Goal: Find specific page/section: Find specific page/section

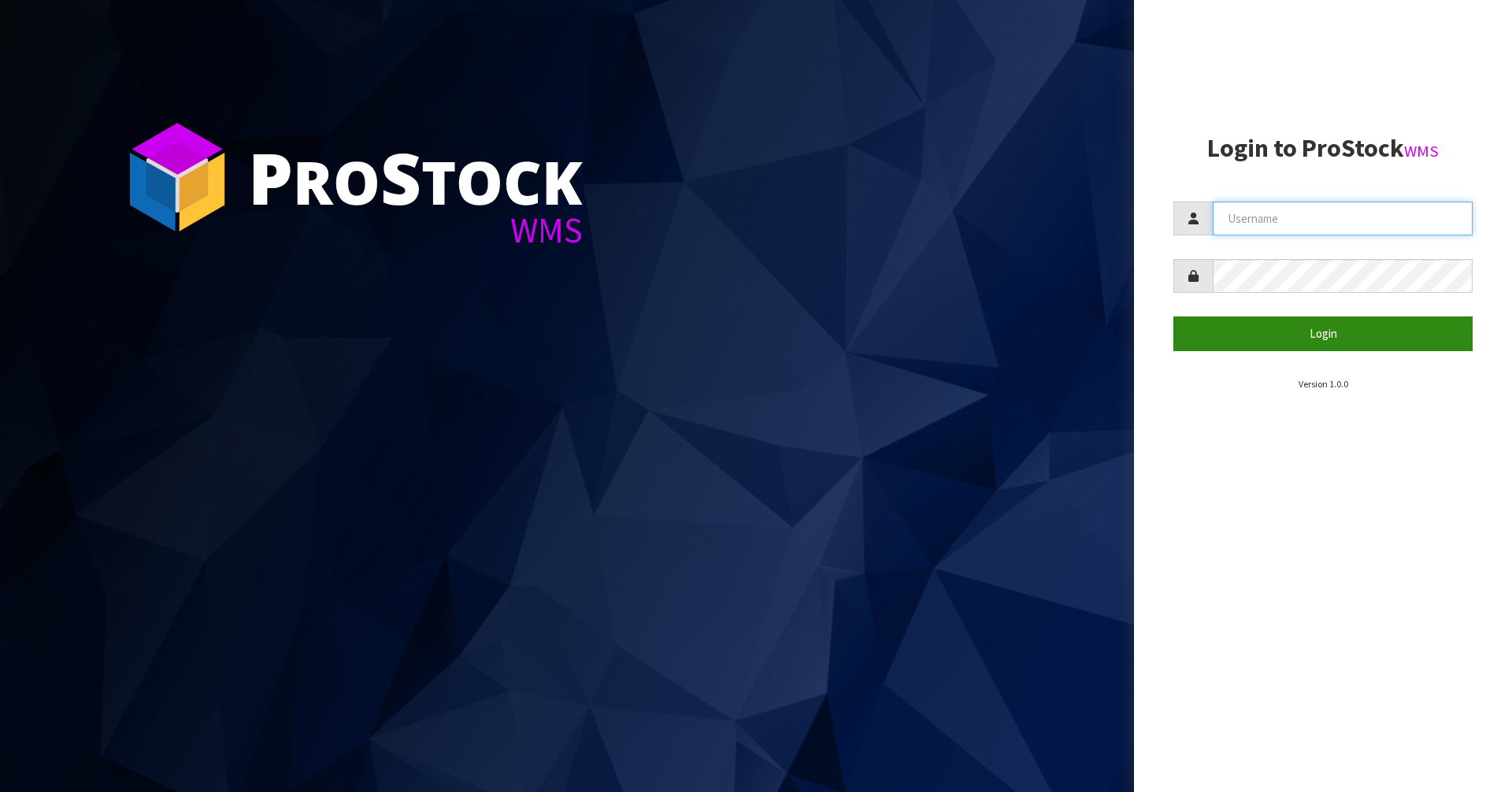
type input "Mana"
click at [1303, 333] on button "Login" at bounding box center [1323, 333] width 300 height 34
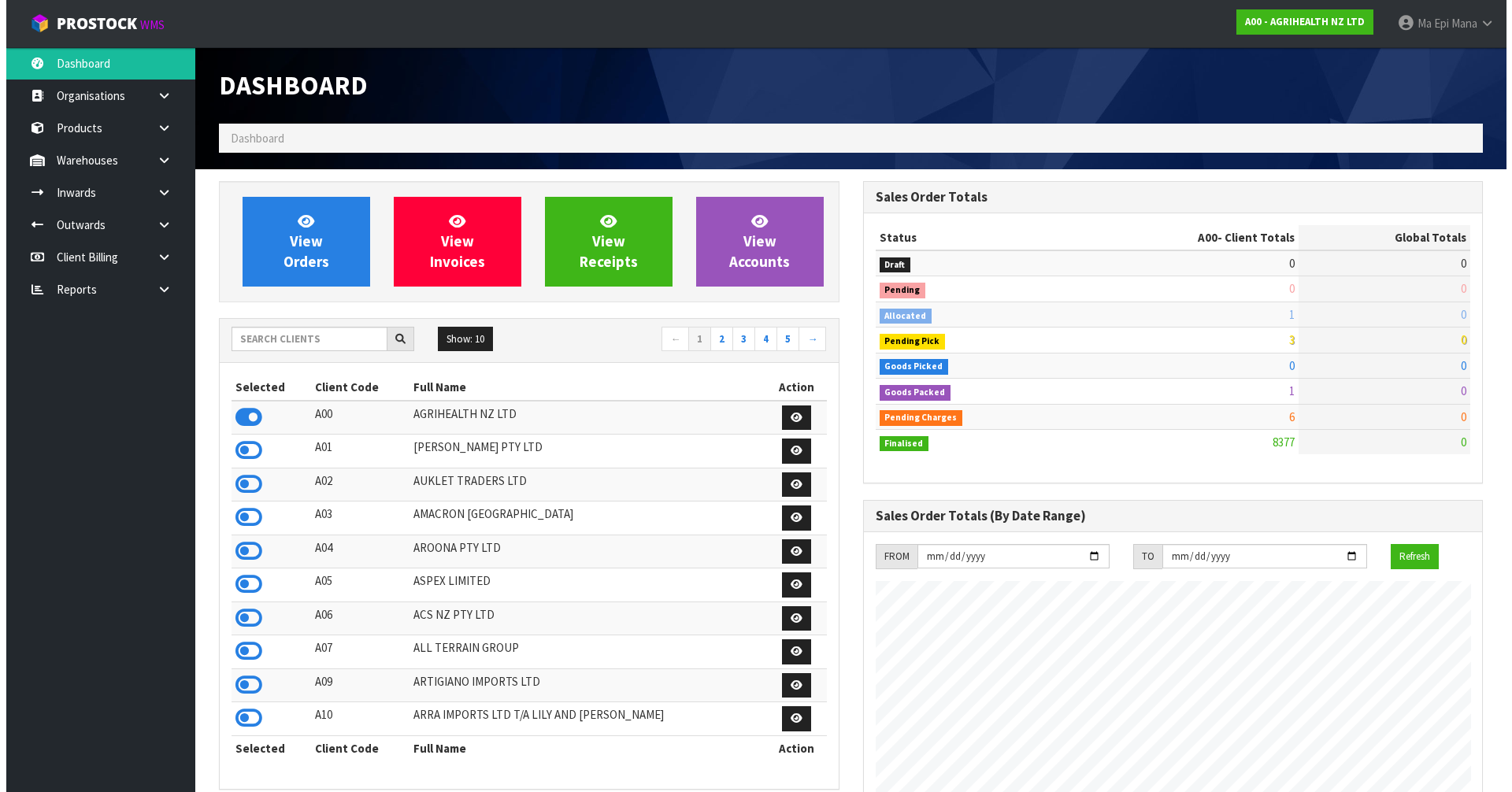
scroll to position [1193, 643]
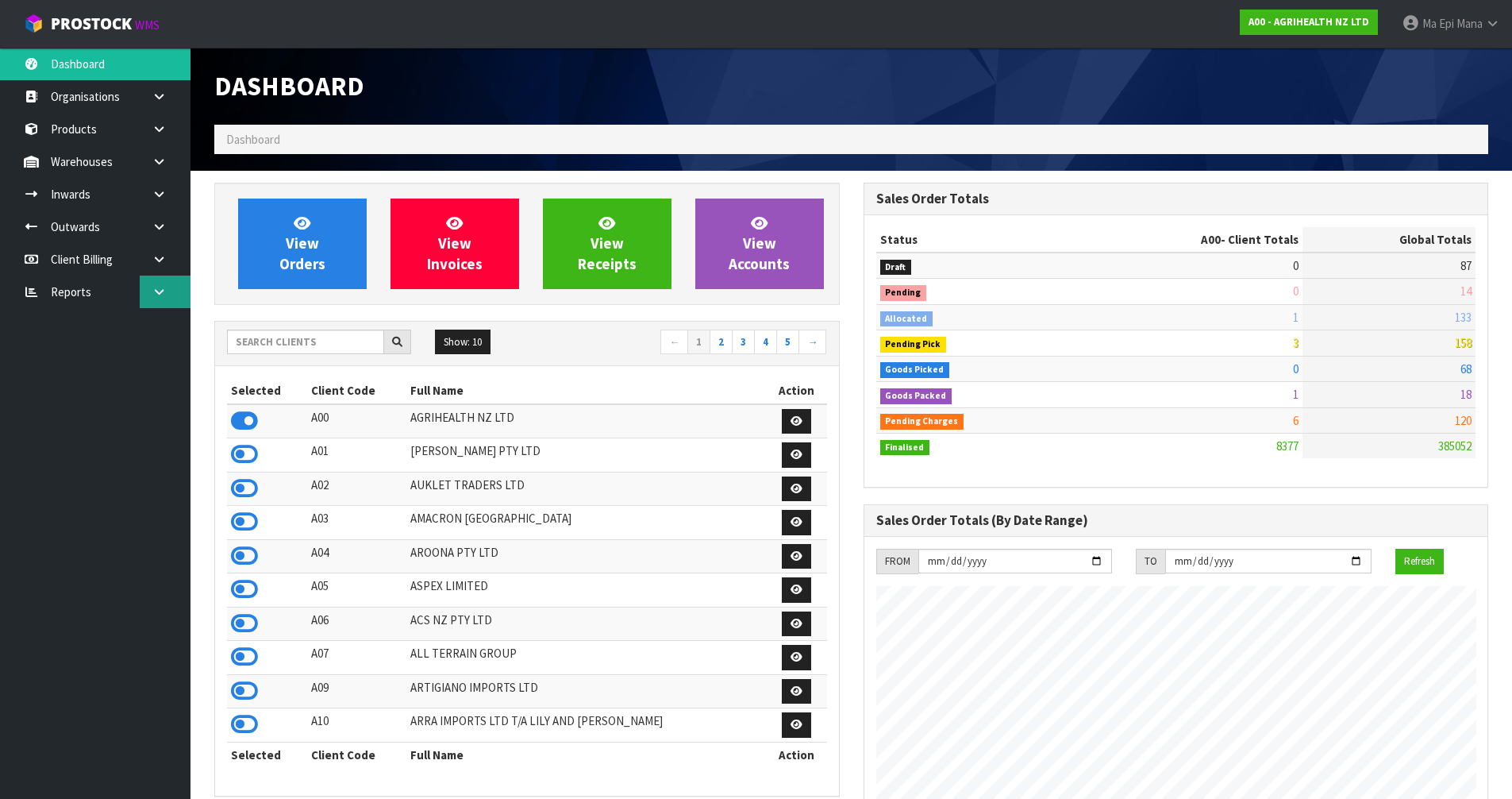
click at [166, 297] on icon at bounding box center [159, 291] width 15 height 12
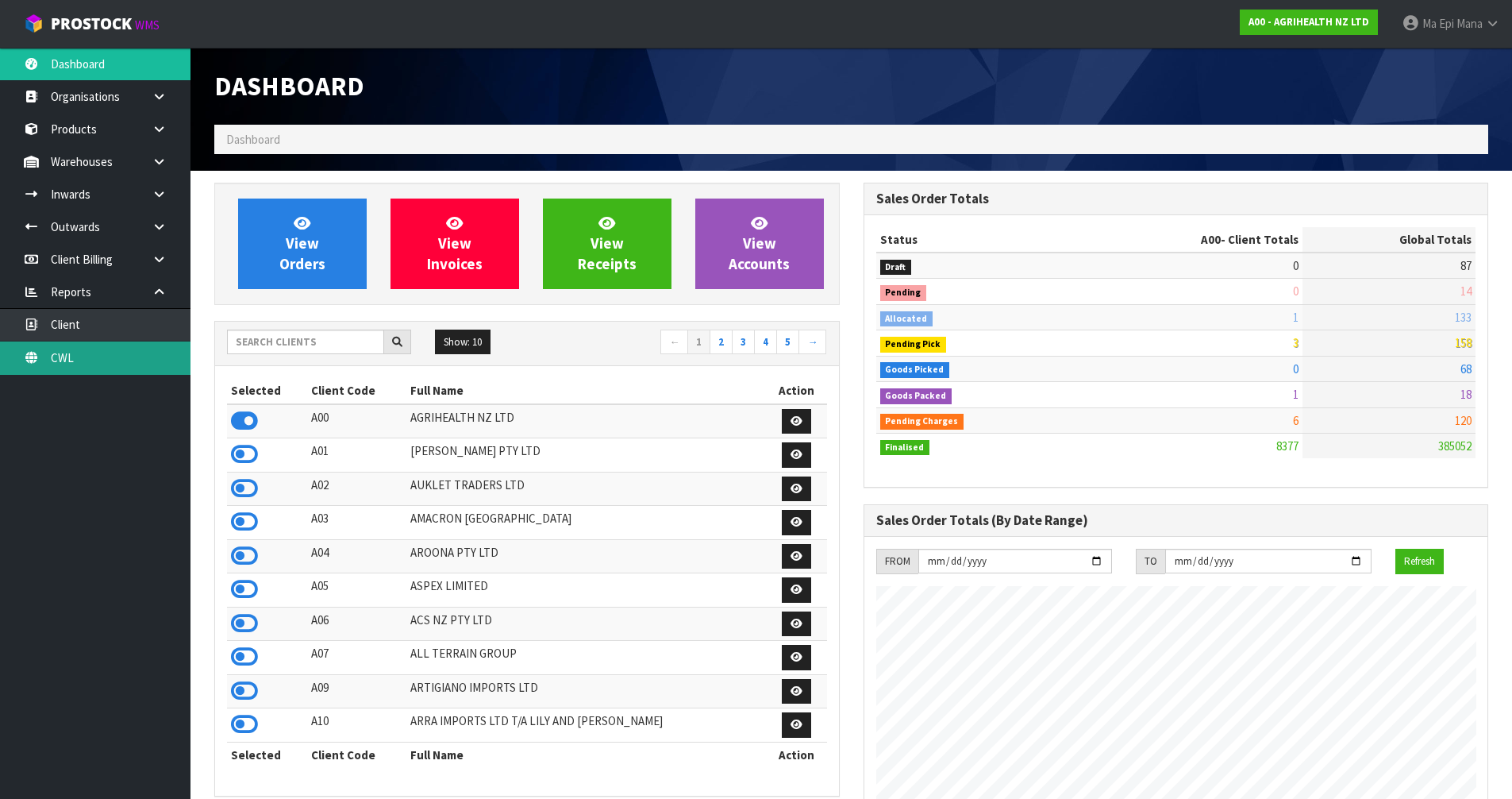
click at [152, 364] on link "CWL" at bounding box center [95, 357] width 191 height 32
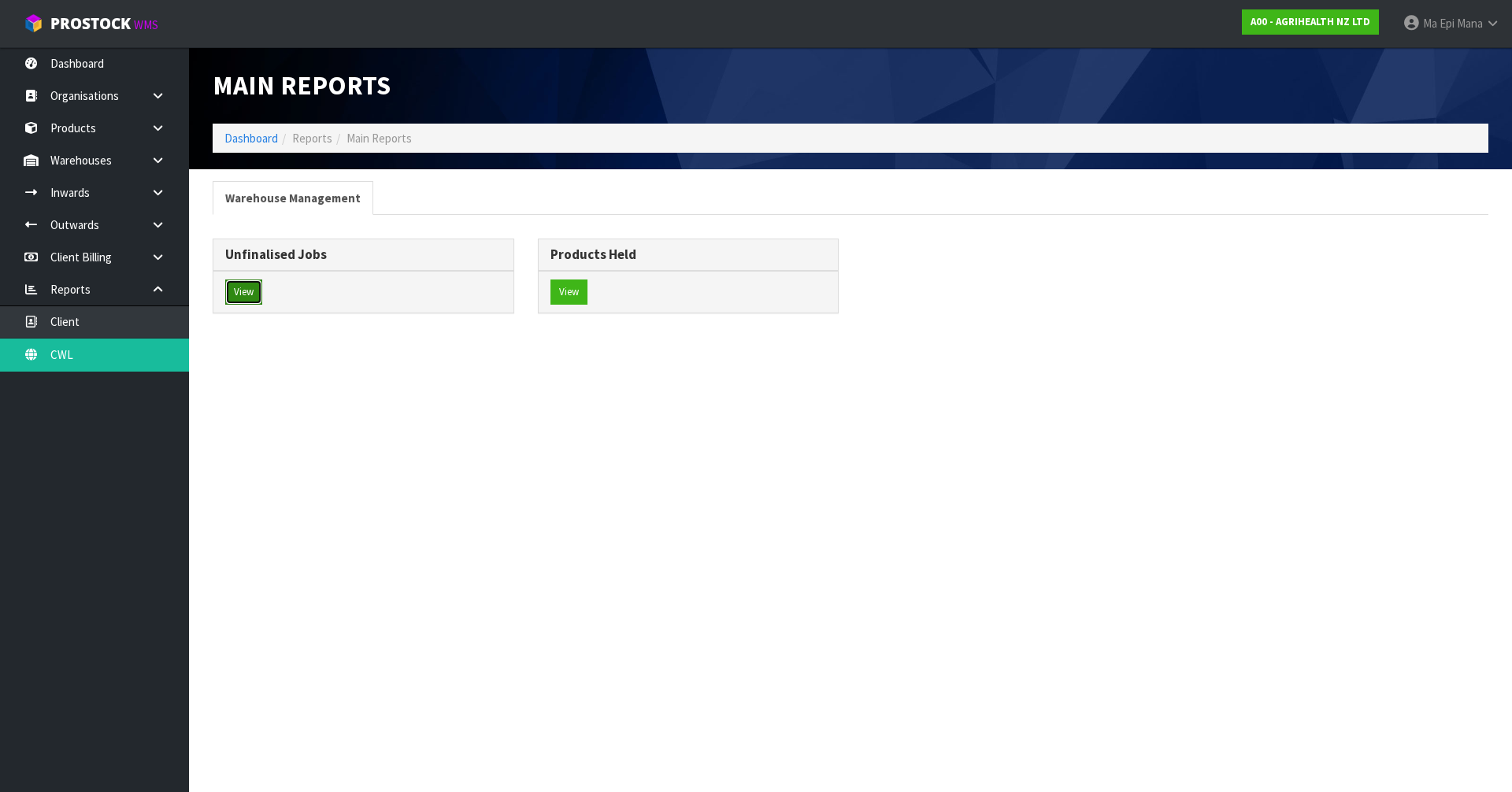
click at [250, 298] on button "View" at bounding box center [244, 291] width 37 height 25
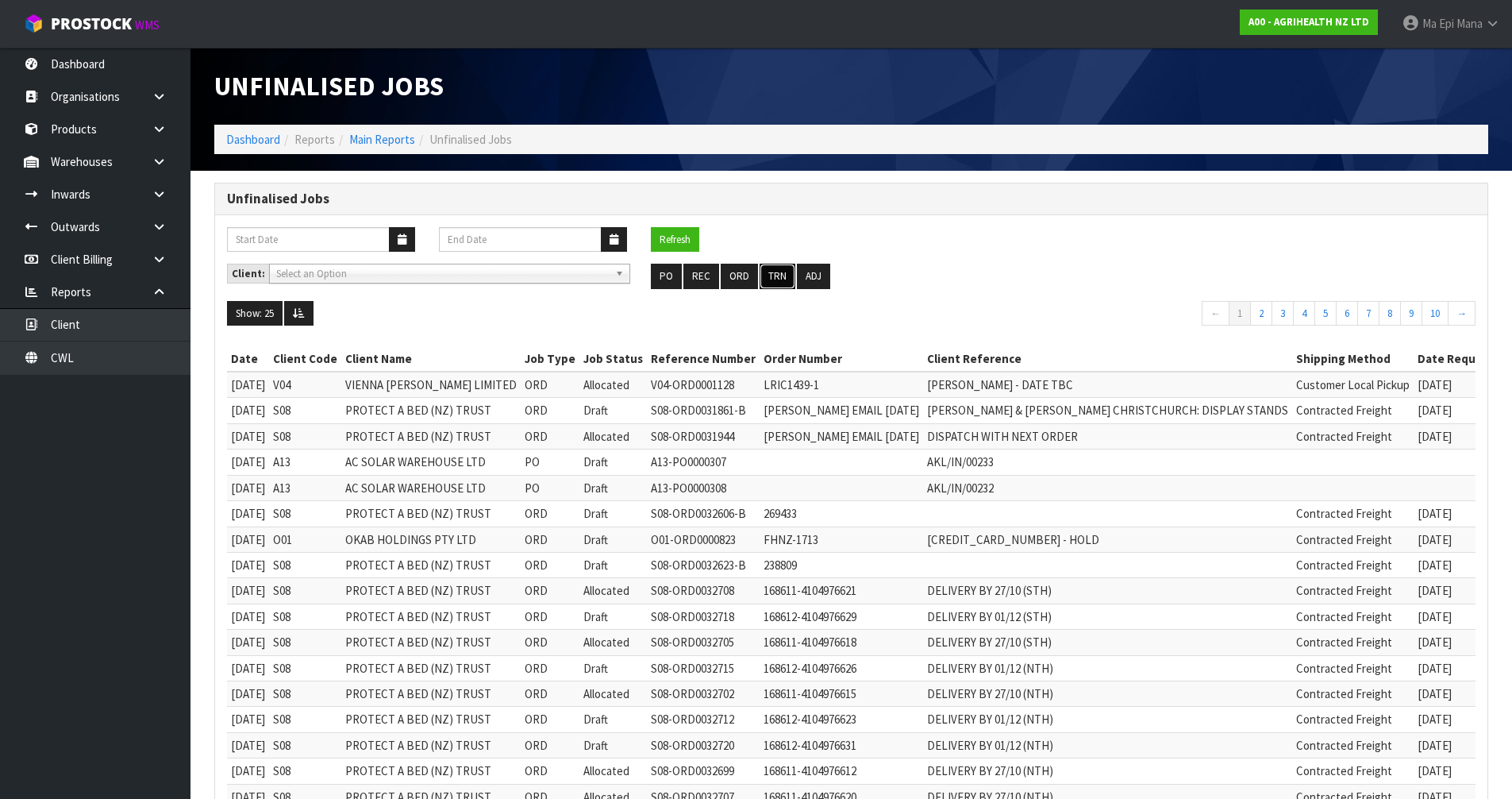
click at [774, 270] on button "TRN" at bounding box center [777, 275] width 36 height 25
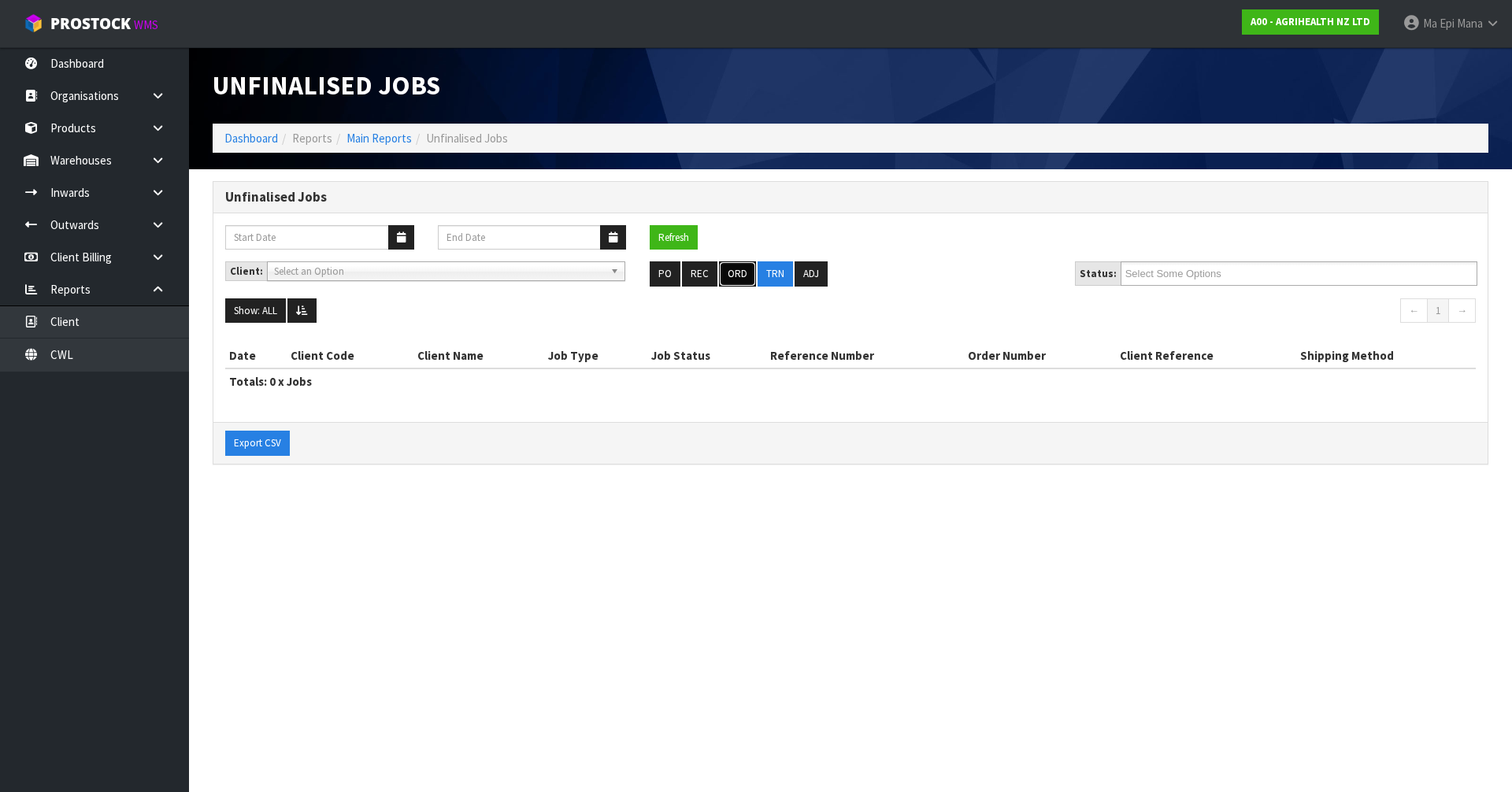
click at [745, 275] on button "ORD" at bounding box center [737, 273] width 37 height 25
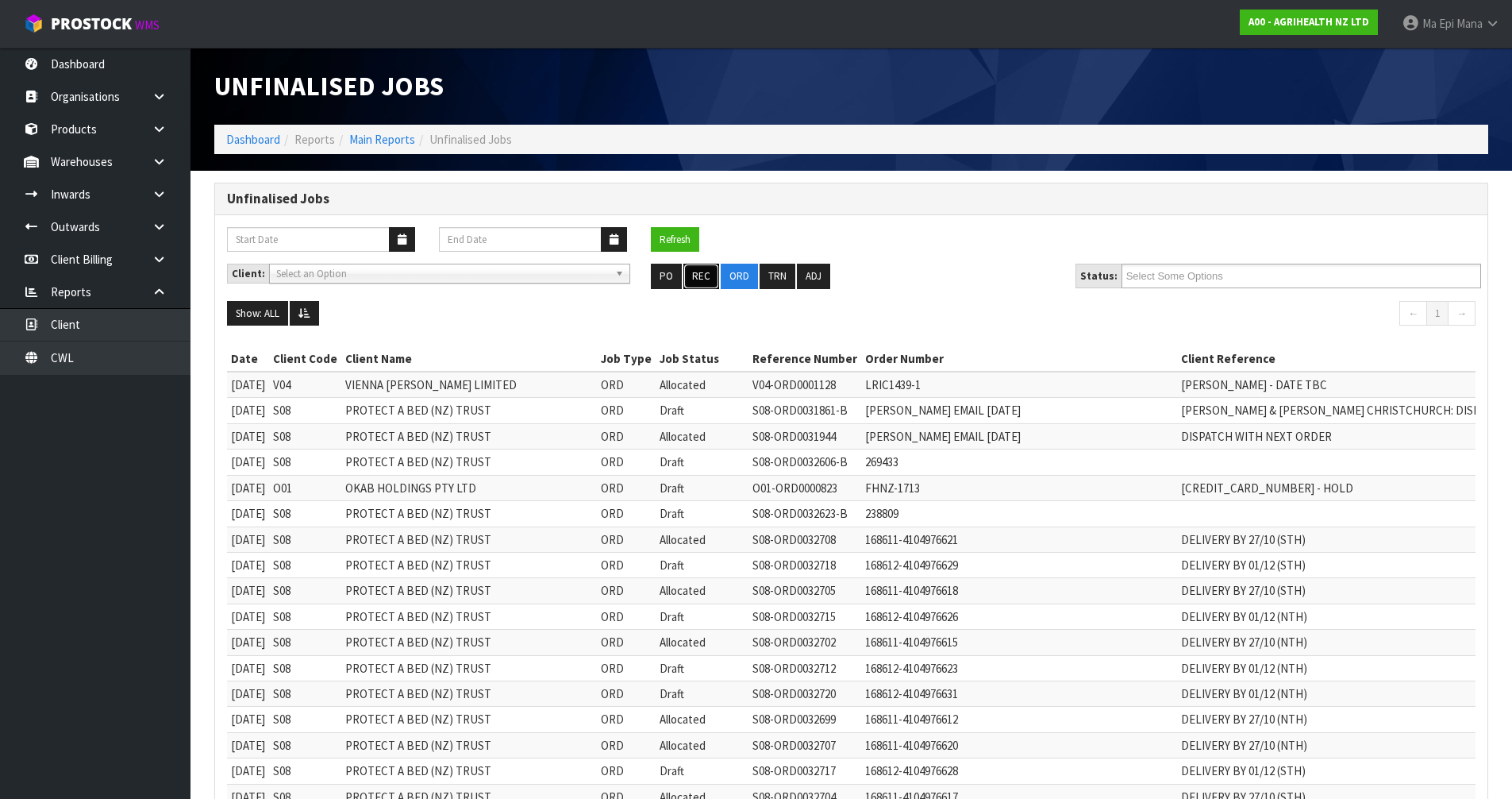
click at [709, 276] on button "REC" at bounding box center [701, 275] width 36 height 25
